Goal: Task Accomplishment & Management: Use online tool/utility

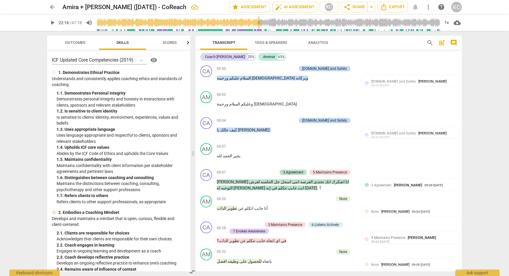
scroll to position [1760, 0]
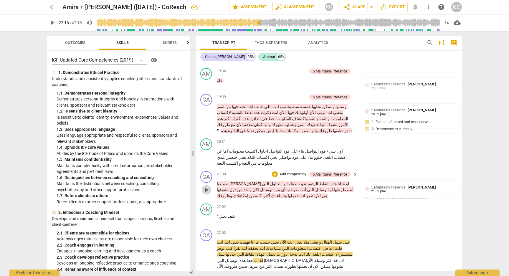
click at [207, 187] on span "play_arrow" at bounding box center [206, 190] width 7 height 7
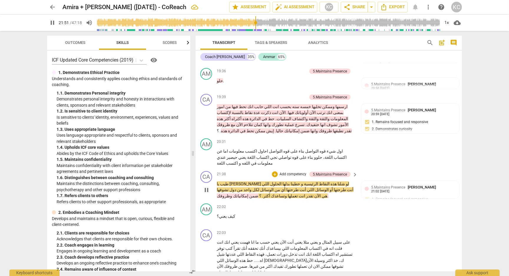
click at [206, 187] on span "pause" at bounding box center [206, 190] width 7 height 7
click at [206, 187] on span "play_arrow" at bounding box center [206, 190] width 7 height 7
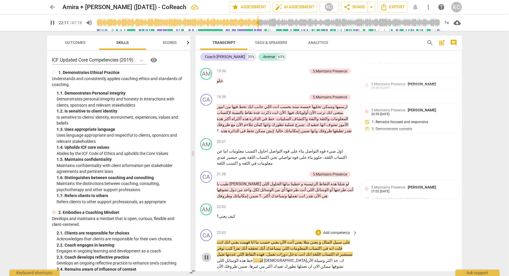
click at [209, 254] on span "pause" at bounding box center [206, 257] width 7 height 7
type input "1332"
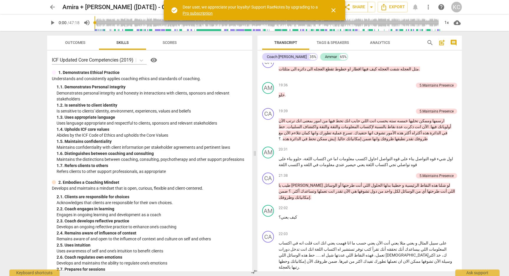
scroll to position [1663, 0]
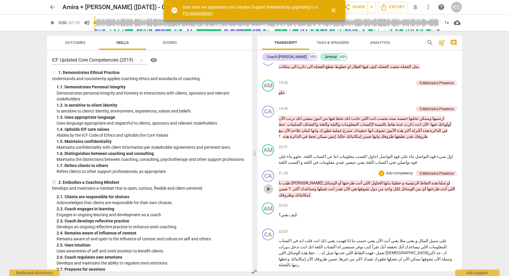
click at [267, 186] on span "play_arrow" at bounding box center [268, 189] width 7 height 7
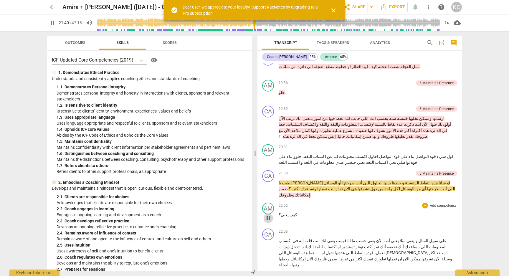
click at [272, 215] on span "pause" at bounding box center [268, 218] width 7 height 7
click at [272, 215] on span "play_arrow" at bounding box center [268, 218] width 7 height 7
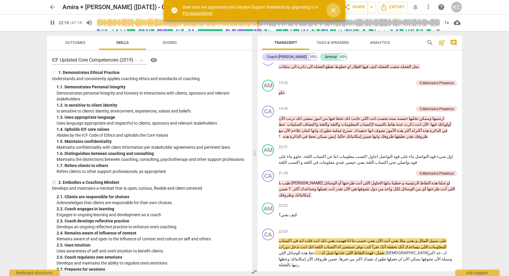
click at [332, 7] on span "close" at bounding box center [333, 10] width 7 height 7
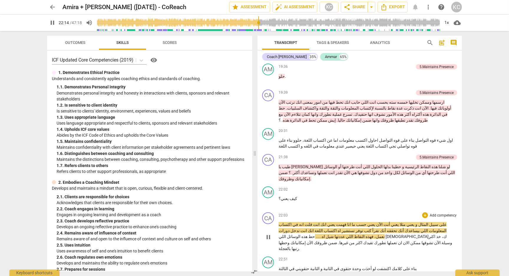
scroll to position [1681, 0]
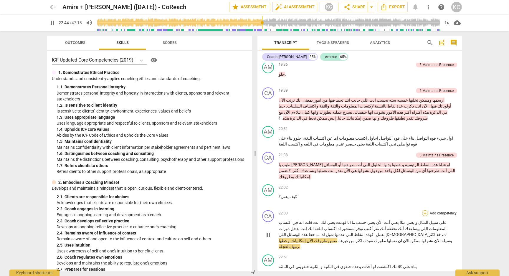
click at [426, 210] on div "+" at bounding box center [425, 213] width 6 height 6
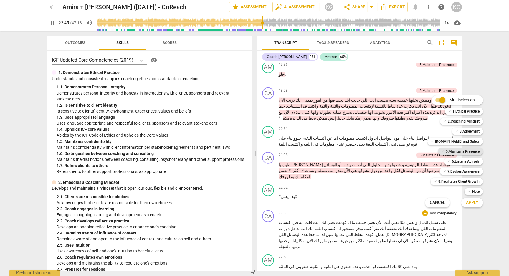
click at [444, 150] on div "✓ 5.Maintains Presence" at bounding box center [460, 151] width 45 height 7
click at [467, 205] on span "Apply" at bounding box center [472, 203] width 12 height 6
type input "1367"
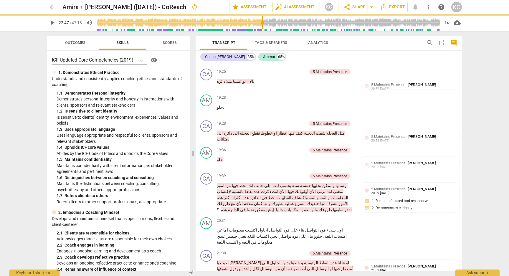
scroll to position [1730, 0]
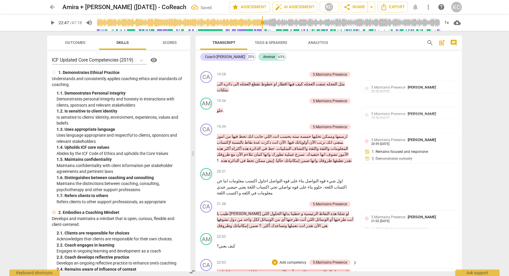
checkbox input "true"
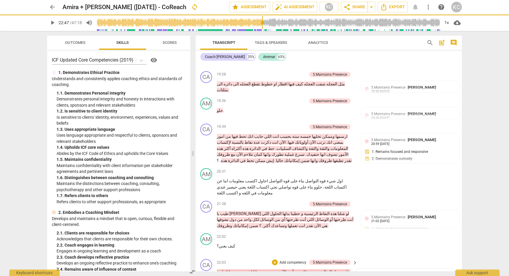
type textarea "ت"
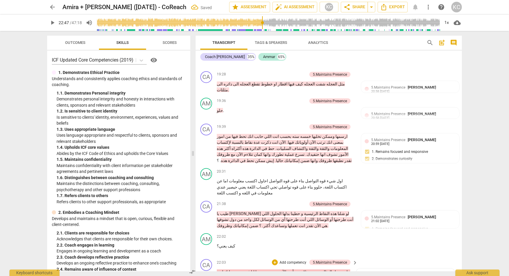
type textarea "تو"
type textarea "توض"
type textarea "توضي"
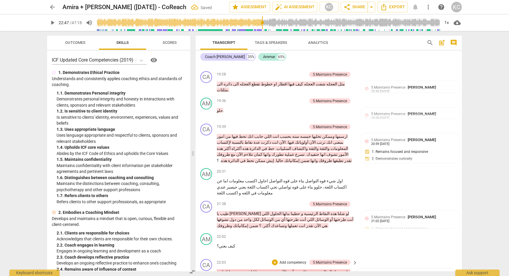
type textarea "توضي"
type textarea "توضيح"
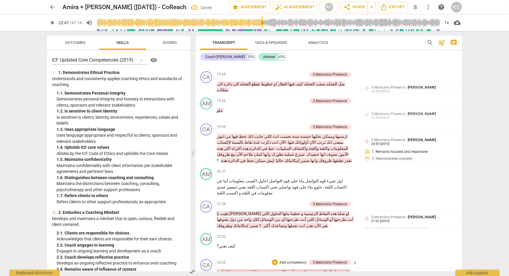
type textarea "توضيح ج"
type textarea "توضيح جي"
type textarea "توضيح جيد"
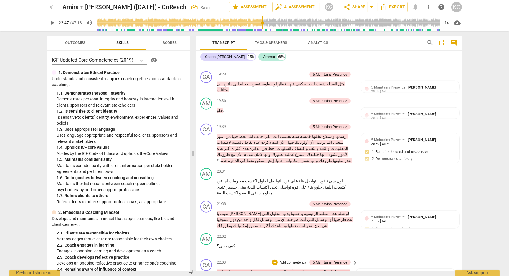
type textarea "توضيح جيد"
type textarea "توضيح جيد +"
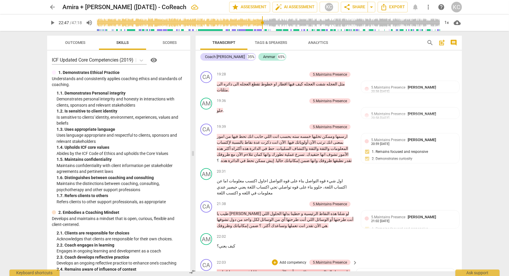
type textarea "توضيح جيد +"
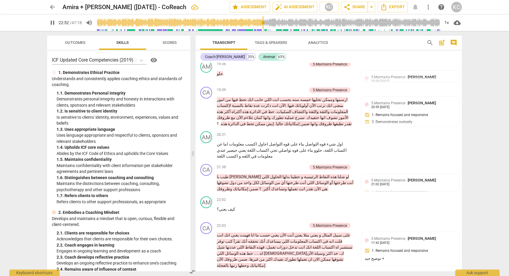
scroll to position [1770, 0]
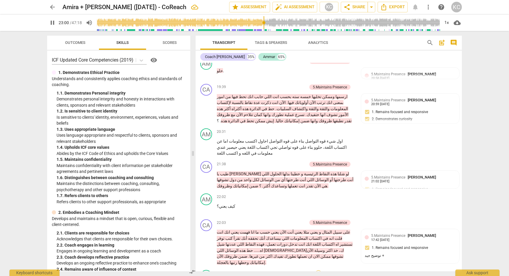
click at [320, 271] on div "+" at bounding box center [319, 274] width 6 height 6
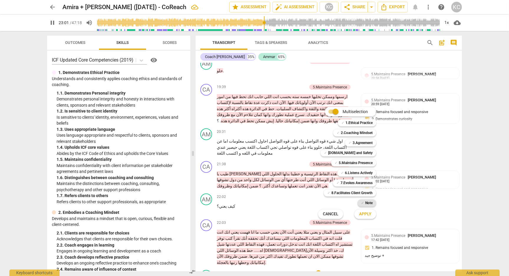
click at [365, 204] on div "✓ Note" at bounding box center [367, 202] width 19 height 7
click at [364, 217] on span "Apply" at bounding box center [365, 214] width 12 height 6
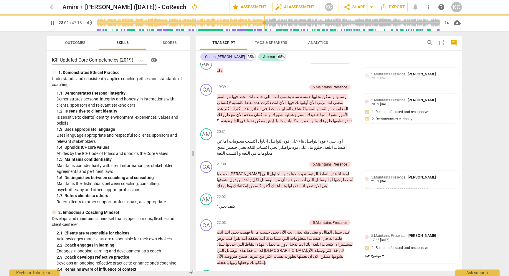
type input "1382"
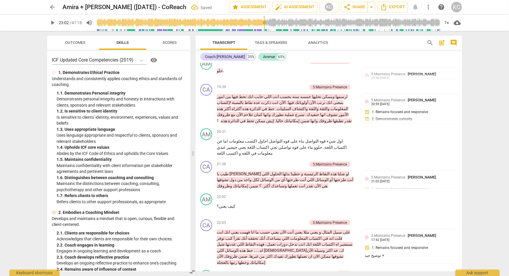
type textarea "ت"
type textarea "تغ"
type textarea "تغي"
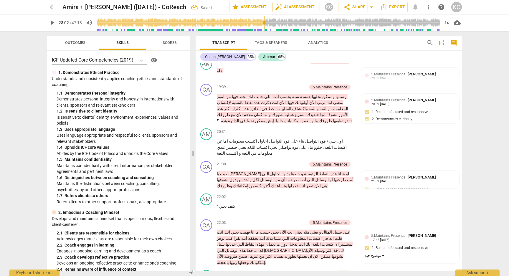
type textarea "تغي"
type textarea "تغير"
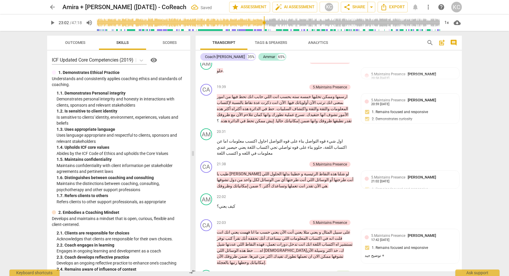
type textarea "تغير ا"
type textarea "تغير ال"
type textarea "تغير الن"
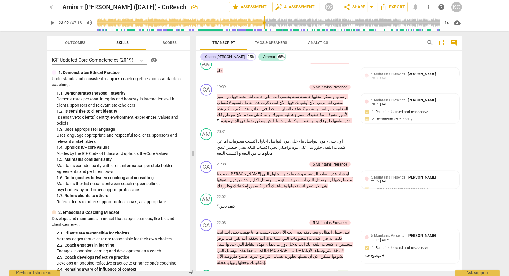
type textarea "تغير الن"
type textarea "تغير النب"
type textarea "تغير النبر"
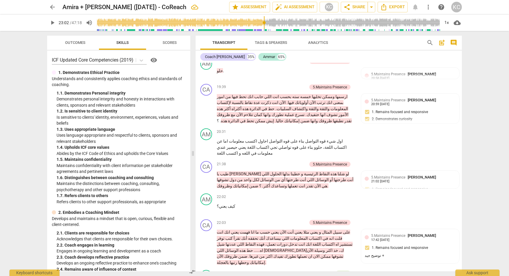
type textarea "تغير النبرة"
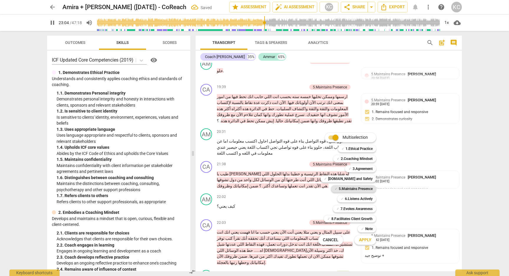
click at [343, 189] on b "5.Maintains Presence" at bounding box center [356, 188] width 34 height 7
click at [366, 243] on span "Apply" at bounding box center [365, 240] width 12 height 6
type input "1386"
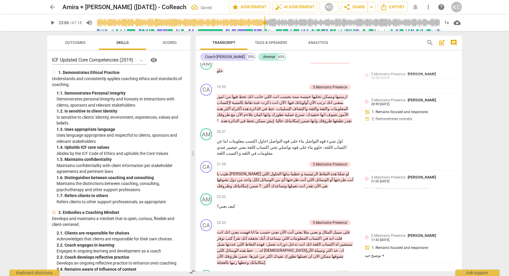
checkbox input "true"
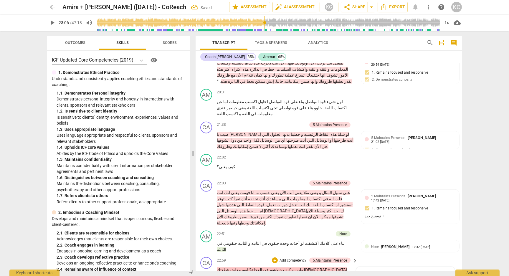
scroll to position [1821, 0]
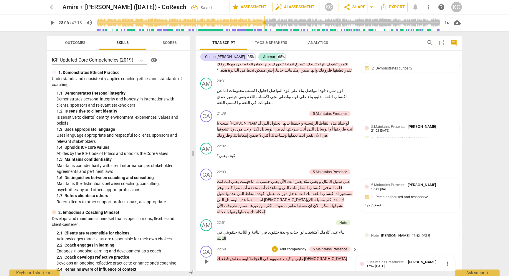
type textarea "ت"
type textarea "تج"
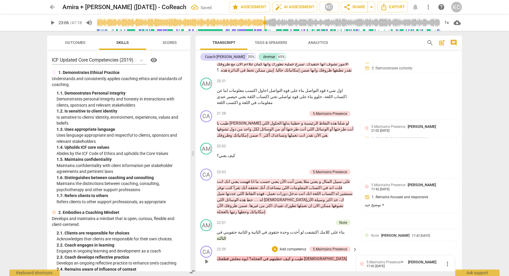
type textarea "تجا"
type textarea "تجاو"
type textarea "تجاوب"
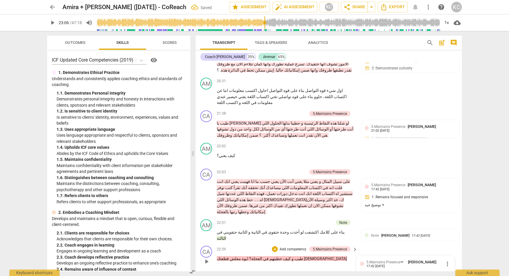
type textarea "تجاوب"
type textarea "تجاوب ج"
type textarea "تجاوب جي"
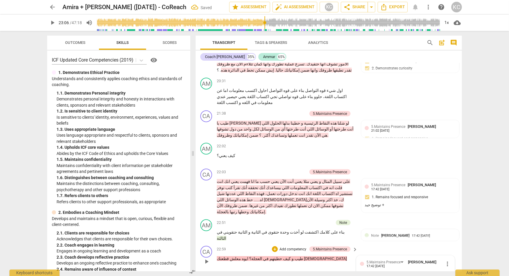
type textarea "تجاوب جيد"
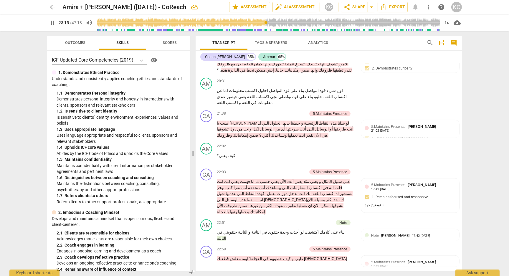
type input "1397"
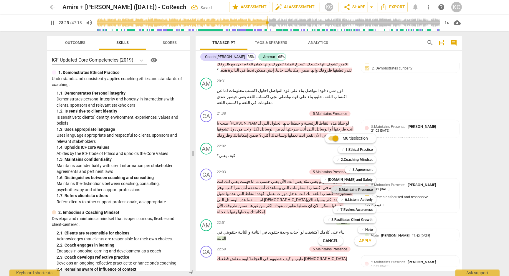
click at [340, 190] on b "5.Maintains Presence" at bounding box center [356, 189] width 34 height 7
click at [365, 242] on span "Apply" at bounding box center [365, 241] width 12 height 6
type input "1406"
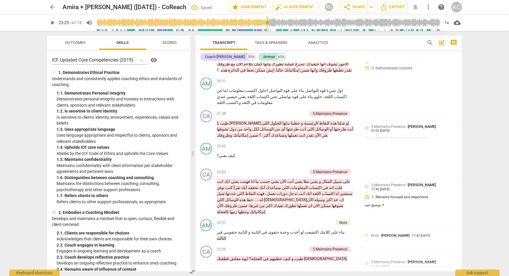
checkbox input "true"
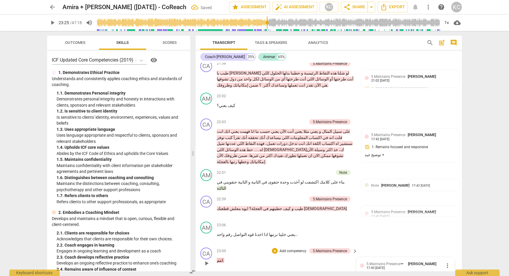
scroll to position [1875, 0]
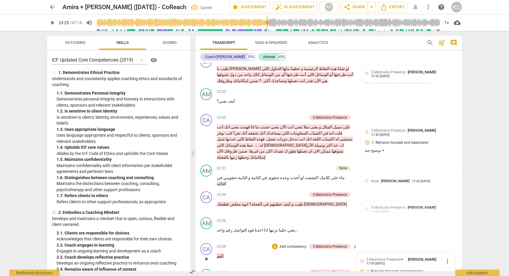
type textarea "ت"
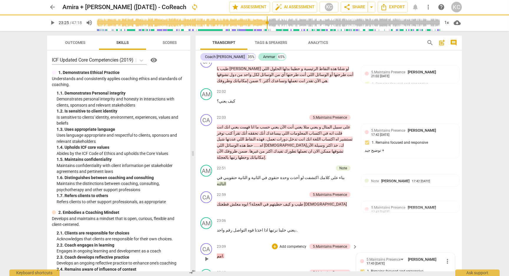
type textarea "تج"
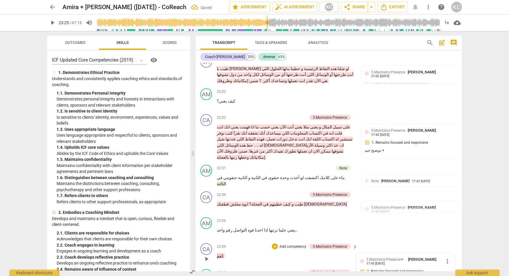
type textarea "تجا"
type textarea "تجاو"
type textarea "تجاوب"
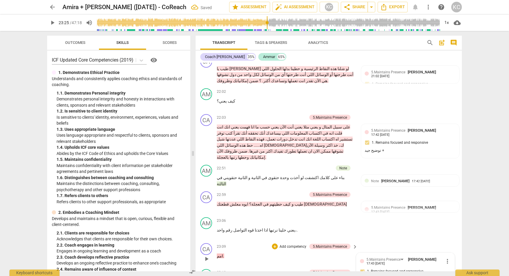
type textarea "تجاوب"
type textarea "تجاوب ج"
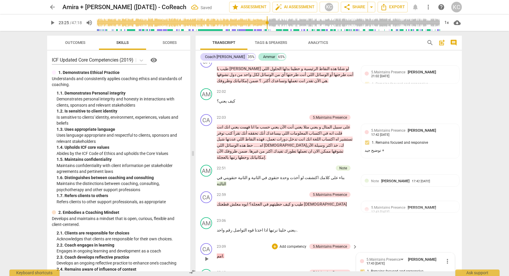
type textarea "تجاوب جي"
type textarea "تجاوب جيد"
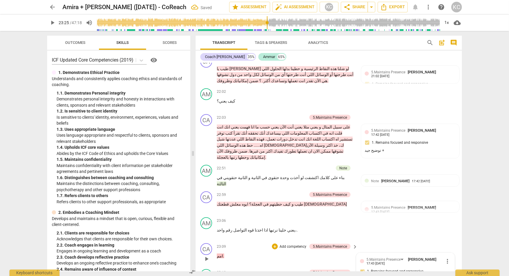
type textarea "تجاوب جيد"
type textarea "تجاوب جيد و"
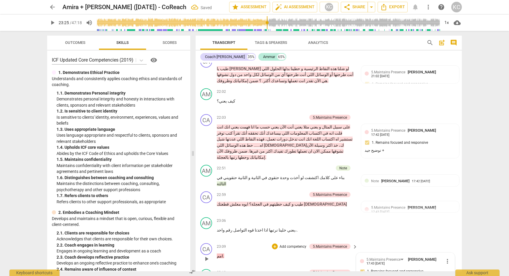
type textarea "تجاوب جيد و د"
type textarea "تجاوب جيد و دع"
type textarea "تجاوب جيد و دعو"
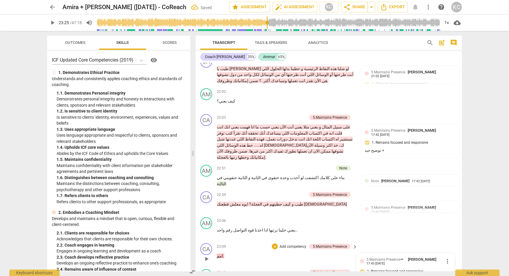
type textarea "تجاوب جيد و دعو"
type textarea "تجاوب جيد و دعوة"
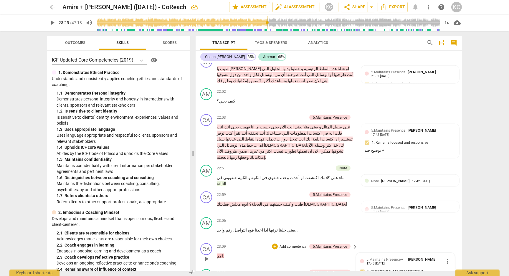
type textarea "تجاوب جيد و دعوة ل"
type textarea "تجاوب جيد و دعوة لل"
type textarea "تجاوب جيد و دعوة للم"
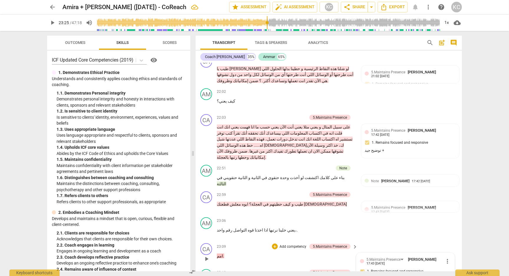
type textarea "تجاوب جيد و دعوة للم"
type textarea "تجاوب جيد و دعوة للمت"
type textarea "تجاوب جيد و دعوة للمتا"
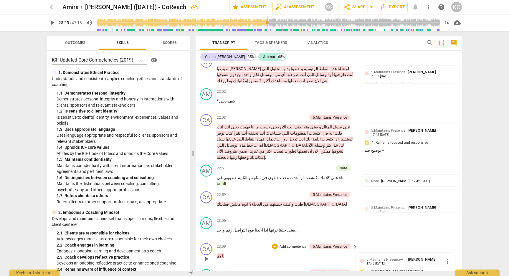
type textarea "تجاوب جيد و دعوة للمتاب"
type textarea "تجاوب جيد و دعوة للمتابع"
type textarea "تجاوب جيد و دعوة للمتابعة"
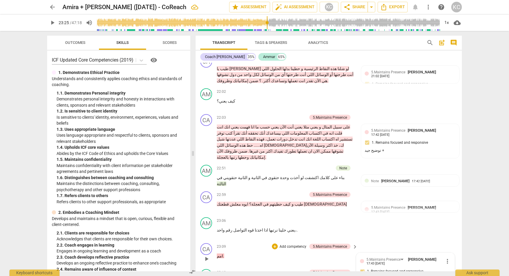
type textarea "تجاوب جيد و دعوة للمتابعة"
type textarea "تجاوب جيد و دعوة للمتابعة دو"
type textarea "تجاوب جيد و دعوة للمتابعة دون"
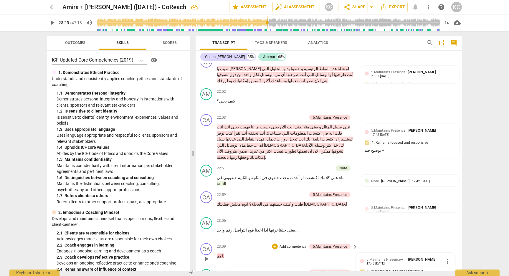
type textarea "تجاوب جيد و دعوة للمتابعة دون"
type textarea "تجاوب جيد و دعوة للمتابعة دون إ"
type textarea "تجاوب جيد و دعوة للمتابعة دون"
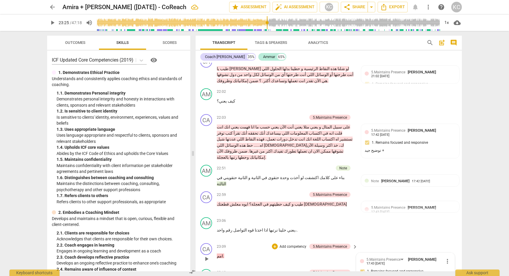
type textarea "تجاوب جيد و دعوة للمتابعة دون"
type textarea "تجاوب جيد و دعوة للمتابعة دو"
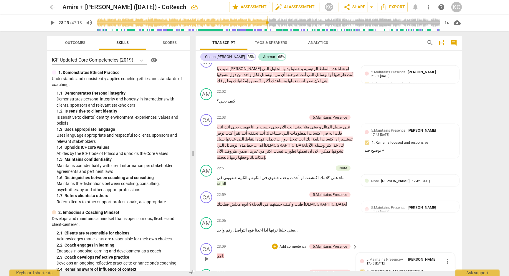
type textarea "تجاوب جيد و دعوة للمتابعة د"
type textarea "تجاوب جيد و دعوة للمتابعة"
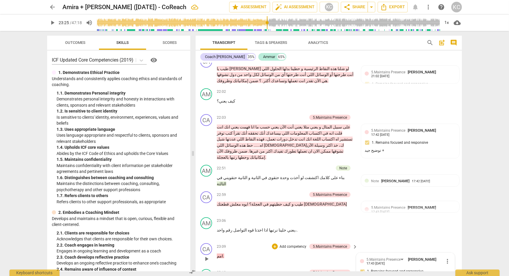
type textarea "تجاوب جيد و دعوة للمتابعة"
type textarea "تجاوب جيد و دعوة للمتابع"
type textarea "تجاوب جيد و دعوة للمتاب"
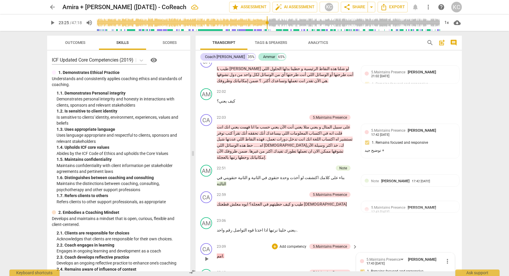
type textarea "تجاوب جيد و دعوة للمتا"
type textarea "تجاوب جيد و دعوة للمت"
type textarea "تجاوب جيد و دعوة للم"
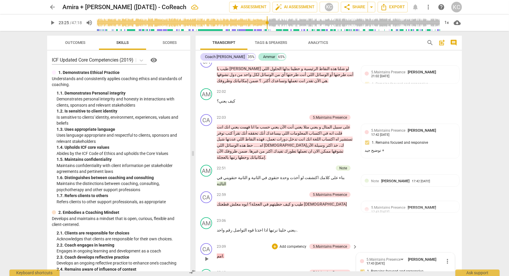
type textarea "تجاوب جيد و دعوة للم"
type textarea "تجاوب جيد و دعوة لل"
type textarea "تجاوب جيد و دعوة ل"
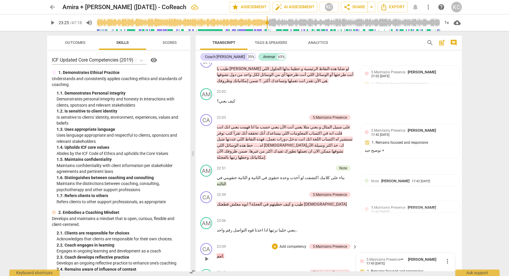
type textarea "تجاوب جيد و دعوة"
type textarea "تجاوب جيد و دعو"
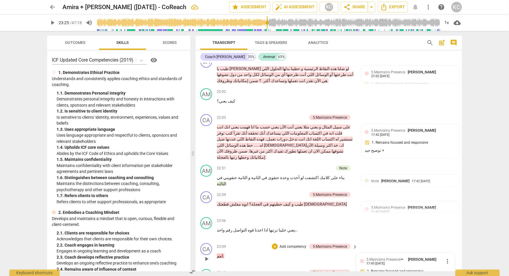
type textarea "تجاوب جيد و دعو"
type textarea "تجاوب جيد و دع"
type textarea "تجاوب جيد و د"
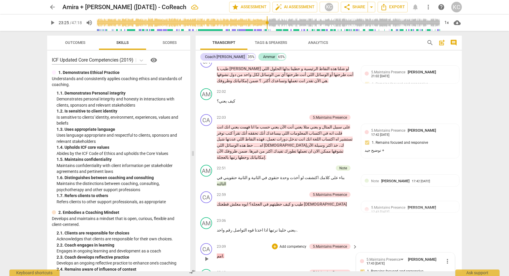
type textarea "تجاوب جيد و"
type textarea "تجاوب جيد"
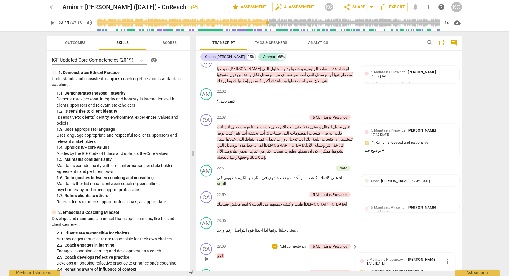
type textarea "تجاوب جيد"
type textarea "تجاوب جيد +"
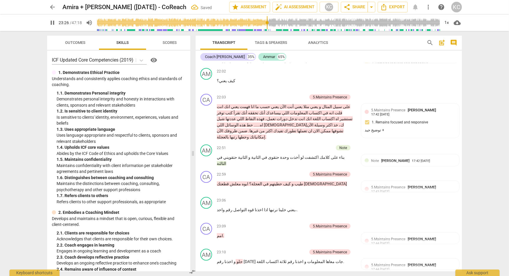
scroll to position [1898, 0]
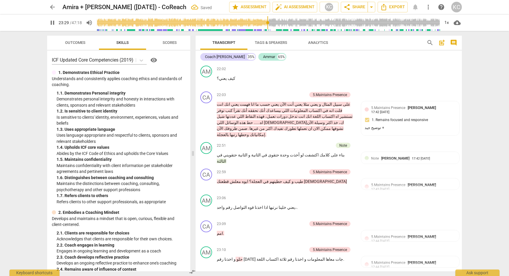
click at [320, 273] on div "+" at bounding box center [319, 276] width 6 height 6
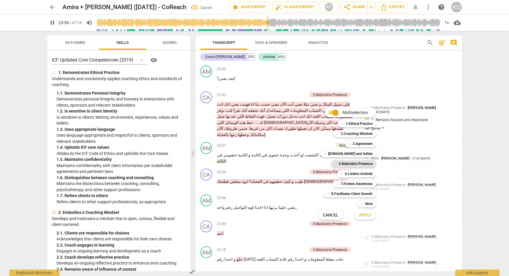
click at [346, 165] on b "5.Maintains Presence" at bounding box center [356, 163] width 34 height 7
click at [362, 213] on span "Apply" at bounding box center [365, 215] width 12 height 6
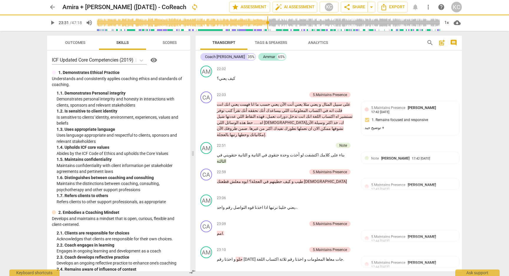
type input "1412"
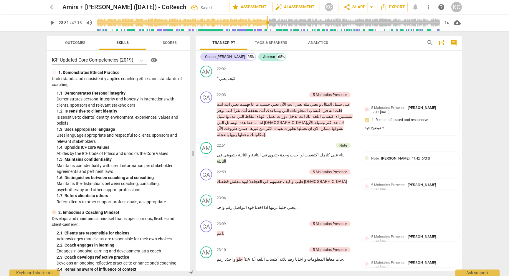
checkbox input "true"
click at [286, 273] on p "Add competency" at bounding box center [293, 275] width 28 height 5
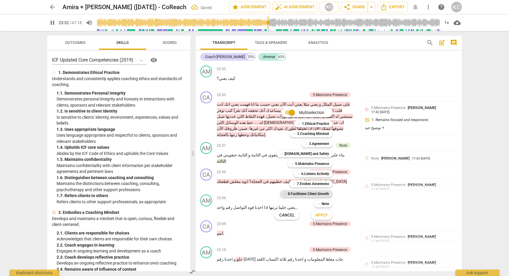
click at [303, 193] on b "8.Facilitates Client Growth" at bounding box center [308, 193] width 41 height 7
click at [321, 213] on span "Apply" at bounding box center [322, 215] width 12 height 6
type input "1413"
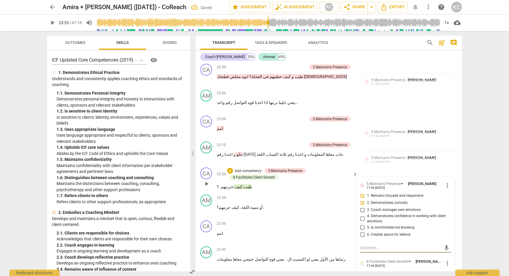
scroll to position [2003, 0]
click at [360, 276] on input "2. Partners to design actions that expands learning" at bounding box center [362, 280] width 9 height 7
checkbox input "true"
type textarea "س"
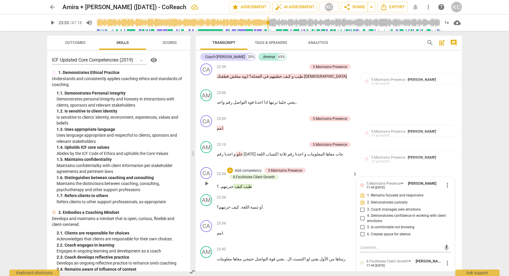
type textarea "س"
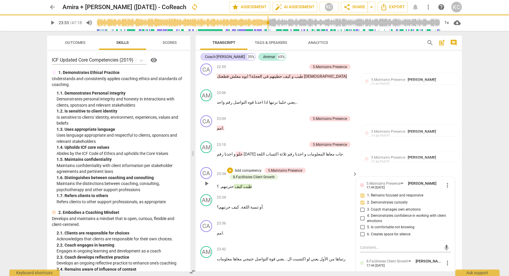
type textarea "سؤ"
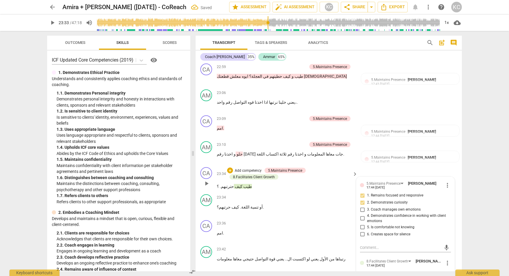
type textarea "سؤا"
type textarea "سؤال"
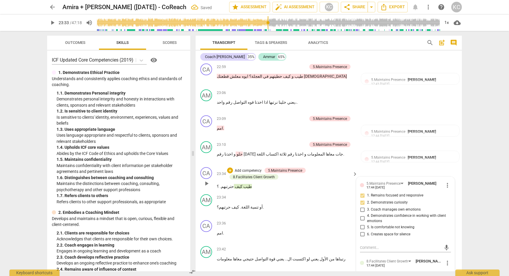
type textarea "سؤال"
type textarea "سؤال ج"
type textarea "سؤال جي"
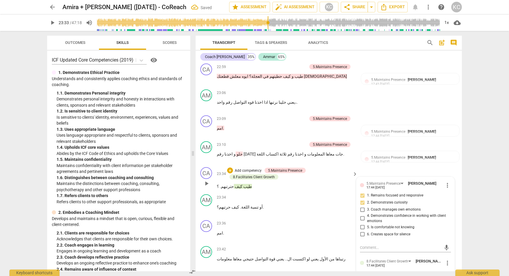
type textarea "سؤال جيد"
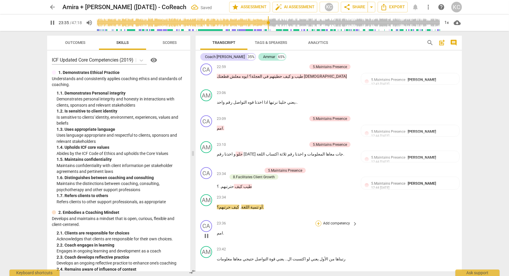
click at [320, 221] on div "+" at bounding box center [319, 224] width 6 height 6
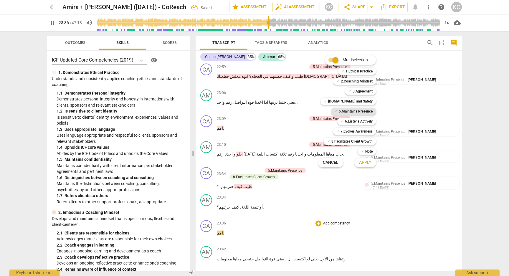
click at [346, 111] on b "5.Maintains Presence" at bounding box center [356, 111] width 34 height 7
click at [362, 161] on span "Apply" at bounding box center [365, 163] width 12 height 6
type input "1418"
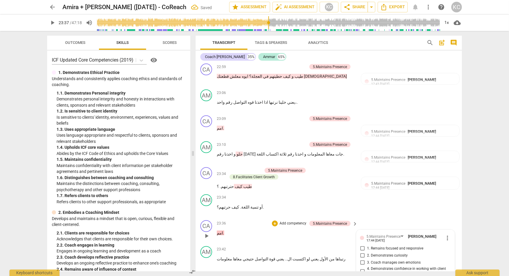
click at [362, 245] on input "1. Remains focused and responsive" at bounding box center [362, 248] width 9 height 7
checkbox input "true"
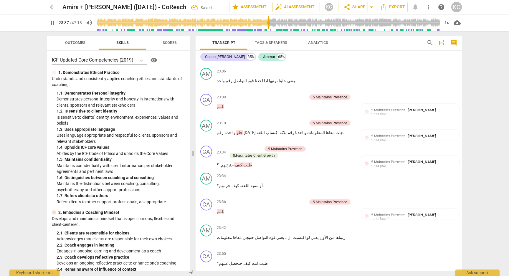
scroll to position [2030, 0]
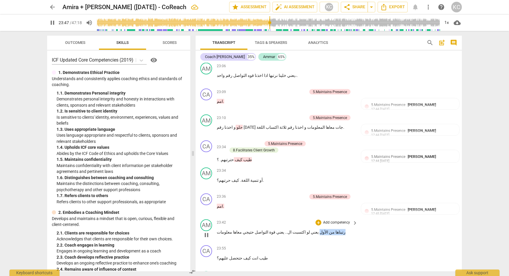
drag, startPoint x: 320, startPoint y: 118, endPoint x: 299, endPoint y: 118, distance: 20.6
click at [299, 229] on p "رتبناها من الأول يعني لو اكتسبت ال . . يعني قوة التواصل حتيجي معاها معلومات" at bounding box center [286, 232] width 138 height 6
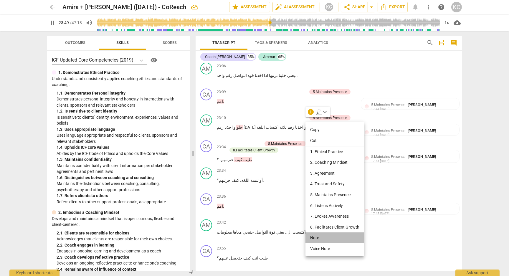
click at [314, 237] on li "Note" at bounding box center [335, 237] width 59 height 11
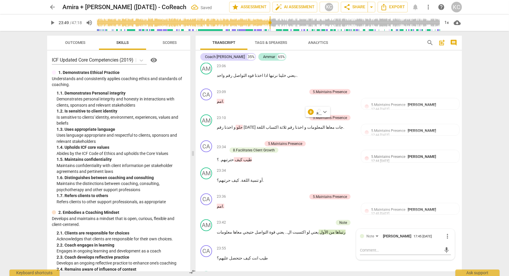
click at [235, 256] on span "حتحصل" at bounding box center [235, 258] width 14 height 5
click at [320, 246] on div "+" at bounding box center [319, 249] width 6 height 6
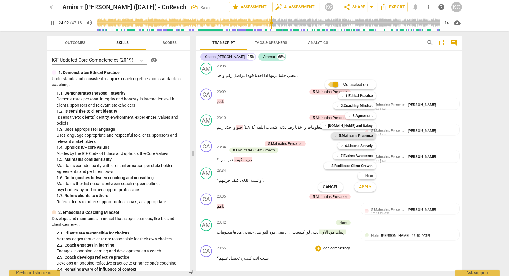
click at [342, 136] on b "5.Maintains Presence" at bounding box center [356, 135] width 34 height 7
click at [370, 191] on button "Apply" at bounding box center [365, 187] width 22 height 11
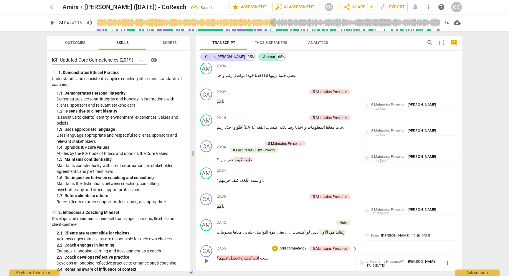
click at [362, 270] on input "1. Remains focused and responsive" at bounding box center [362, 273] width 9 height 7
click at [362, 276] on input "2. Demonstrates curiosity" at bounding box center [362, 280] width 9 height 7
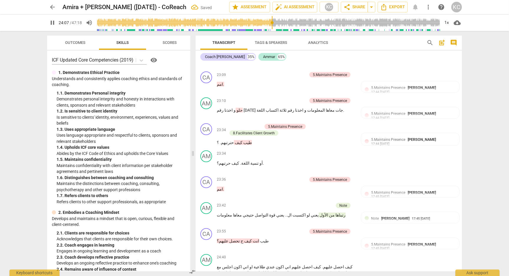
scroll to position [2048, 0]
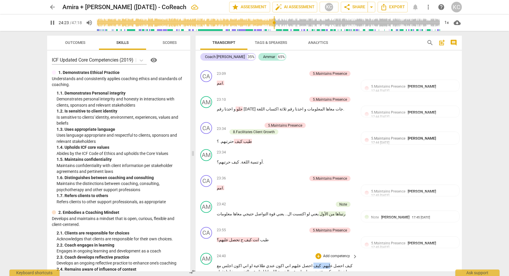
drag, startPoint x: 329, startPoint y: 153, endPoint x: 315, endPoint y: 153, distance: 13.3
click at [315, 263] on p "كيف احصل عليهم . كيف احصل عليهم اني اكون عندي طلاعية او اني اكون اجلس مع اشخاص …" at bounding box center [286, 278] width 138 height 30
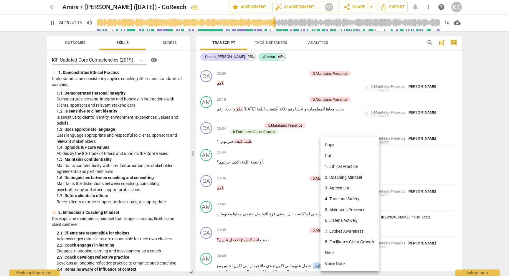
click at [335, 252] on li "Note" at bounding box center [350, 253] width 59 height 11
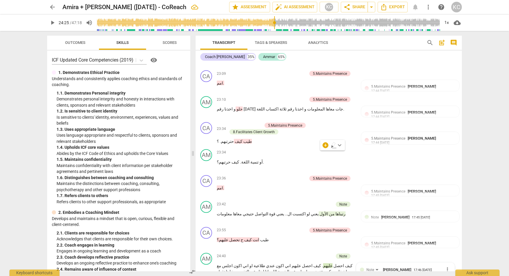
click at [275, 263] on span "عندي" at bounding box center [270, 265] width 10 height 5
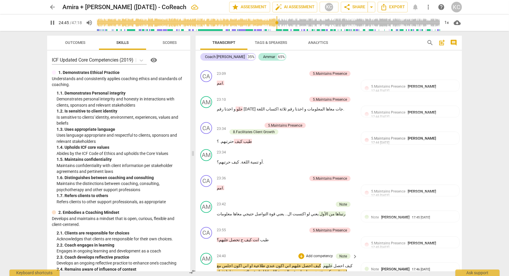
drag, startPoint x: 276, startPoint y: 153, endPoint x: 292, endPoint y: 166, distance: 21.1
click at [275, 263] on span "عندي" at bounding box center [270, 265] width 10 height 5
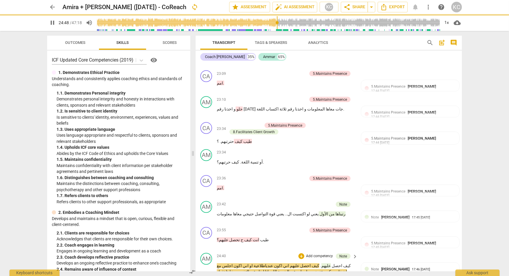
scroll to position [2061, 0]
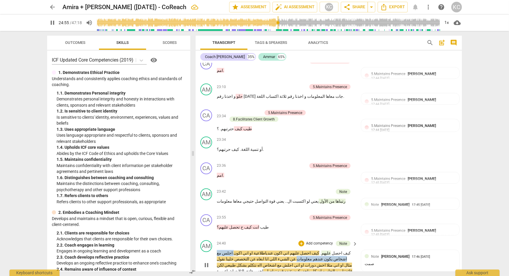
drag, startPoint x: 248, startPoint y: 139, endPoint x: 329, endPoint y: 146, distance: 81.0
click at [329, 250] on p "كيف احصل عليهم . كيف احصل عليهم اني اكون عندي ا طلاعية او اني اكون اجلس مع اشخا…" at bounding box center [286, 265] width 138 height 30
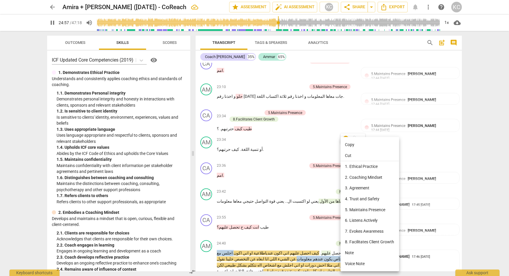
click at [347, 249] on li "Note" at bounding box center [370, 253] width 59 height 11
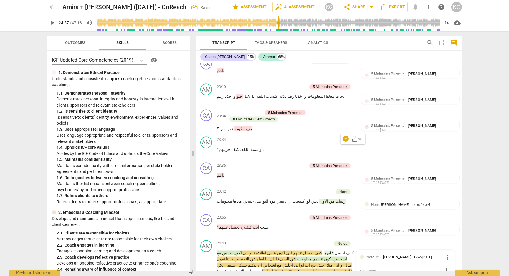
drag, startPoint x: 242, startPoint y: 145, endPoint x: 227, endPoint y: 144, distance: 15.7
click at [227, 250] on p "كيف احصل عليهم . كيف احصل عليهم اني اكون عندي اطلاعية او اني اكون اجلس مع اشخاص…" at bounding box center [286, 265] width 138 height 30
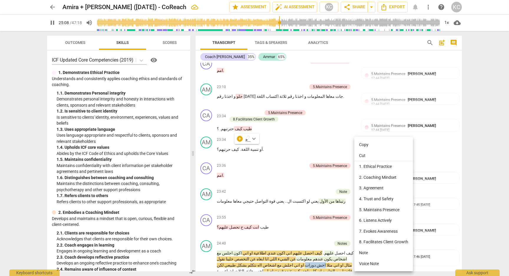
click at [367, 250] on li "Note" at bounding box center [383, 253] width 59 height 11
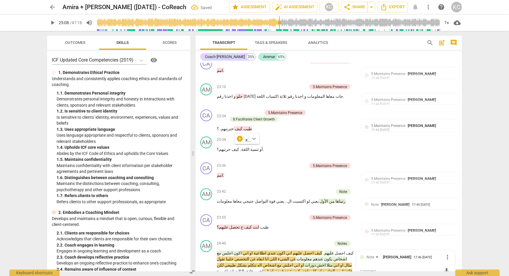
click at [293, 263] on span "اجلش" at bounding box center [287, 265] width 11 height 5
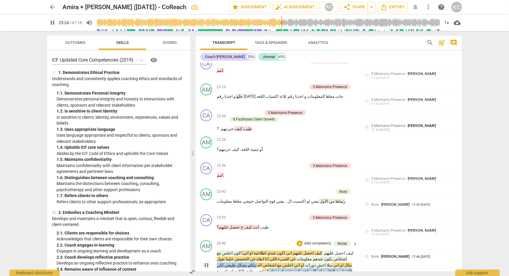
drag, startPoint x: 323, startPoint y: 152, endPoint x: 227, endPoint y: 152, distance: 95.2
click at [227, 250] on p "كيف احصل عليهم . كيف احصل عليهم اني اكون عندي اطلاعية او اني اكون اجلس مع اشخاص…" at bounding box center [286, 265] width 138 height 30
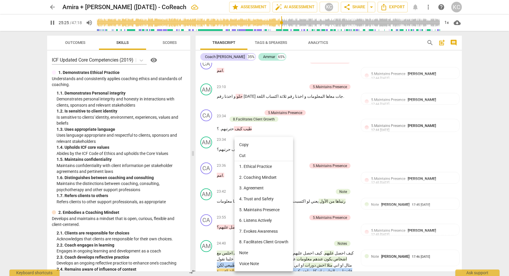
click at [243, 254] on li "Note" at bounding box center [264, 253] width 59 height 11
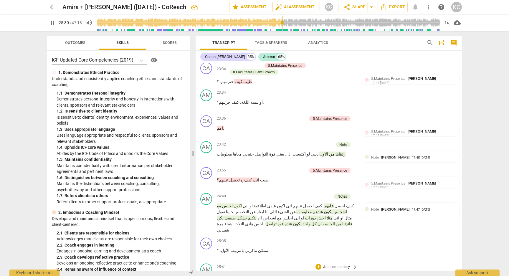
scroll to position [2110, 0]
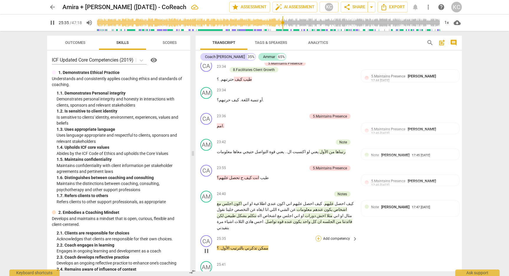
click at [318, 236] on div "+" at bounding box center [319, 239] width 6 height 6
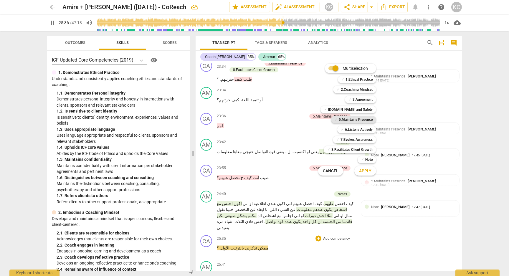
click at [345, 122] on b "5.Maintains Presence" at bounding box center [356, 119] width 34 height 7
click at [364, 175] on button "Apply" at bounding box center [365, 171] width 22 height 11
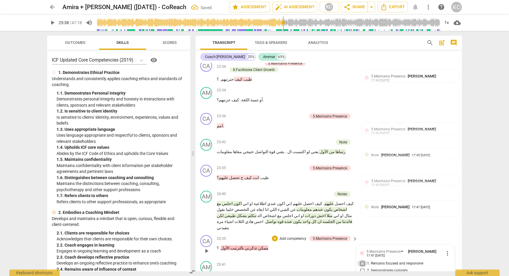
click at [360, 260] on input "1. Remains focused and responsive" at bounding box center [362, 263] width 9 height 7
click at [205, 248] on span "pause" at bounding box center [206, 251] width 7 height 7
